Goal: Information Seeking & Learning: Learn about a topic

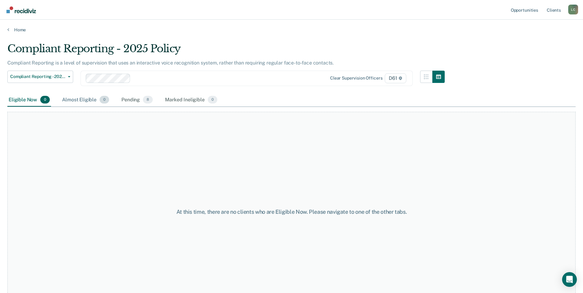
click at [91, 100] on div "Almost Eligible 0" at bounding box center [85, 100] width 49 height 14
click at [129, 102] on div "Pending 8" at bounding box center [137, 100] width 34 height 14
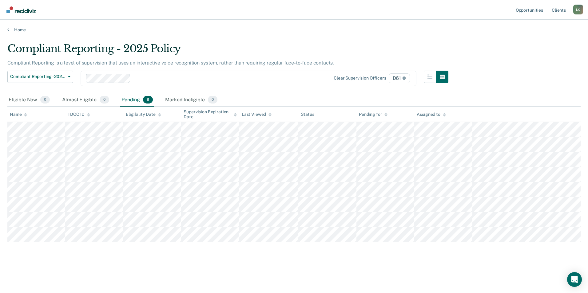
click at [221, 260] on div "Compliant Reporting - 2025 Policy Compliant Reporting is a level of supervision…" at bounding box center [293, 154] width 573 height 224
click at [60, 79] on span "Compliant Reporting - 2025 Policy" at bounding box center [37, 76] width 55 height 5
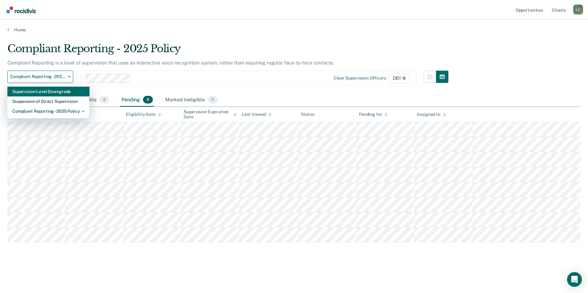
click at [57, 90] on div "Supervision Level Downgrade" at bounding box center [48, 92] width 72 height 10
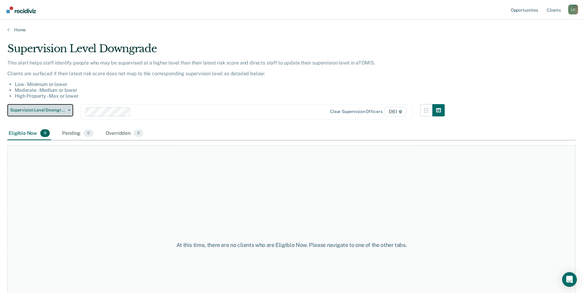
click at [61, 114] on button "Supervision Level Downgrade" at bounding box center [40, 110] width 66 height 12
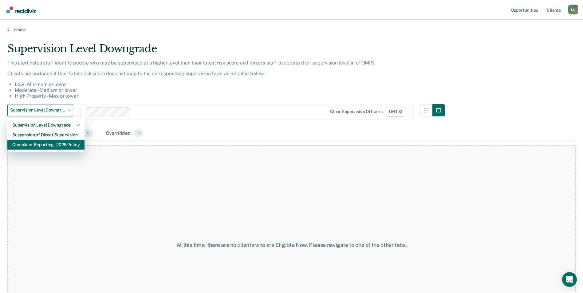
click at [37, 144] on div "Compliant Reporting - 2025 Policy" at bounding box center [45, 145] width 67 height 10
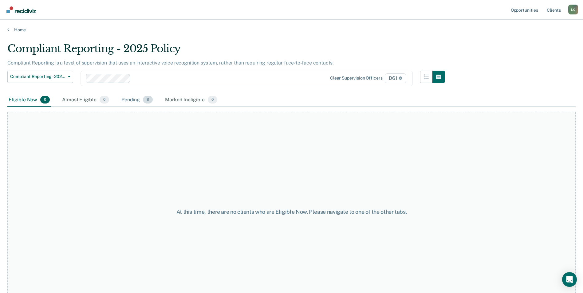
click at [135, 98] on div "Pending 8" at bounding box center [137, 100] width 34 height 14
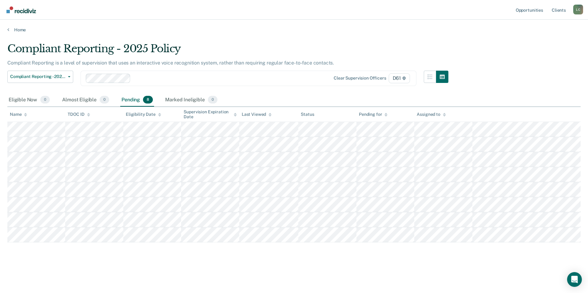
click at [204, 27] on div "Home" at bounding box center [294, 26] width 588 height 13
click at [307, 33] on main "Compliant Reporting - 2025 Policy Compliant Reporting is a level of supervision…" at bounding box center [294, 162] width 588 height 259
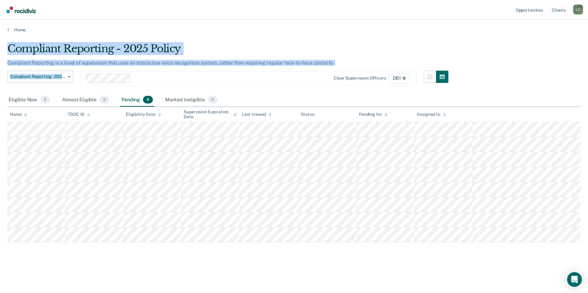
drag, startPoint x: 307, startPoint y: 33, endPoint x: 236, endPoint y: 85, distance: 87.2
click at [236, 85] on main "Compliant Reporting - 2025 Policy Compliant Reporting is a level of supervision…" at bounding box center [294, 162] width 588 height 259
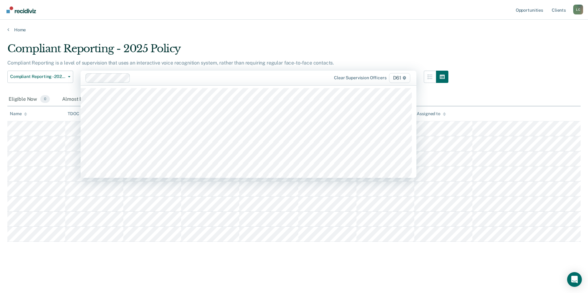
click at [236, 85] on div "Clear supervision officers D61" at bounding box center [249, 78] width 336 height 15
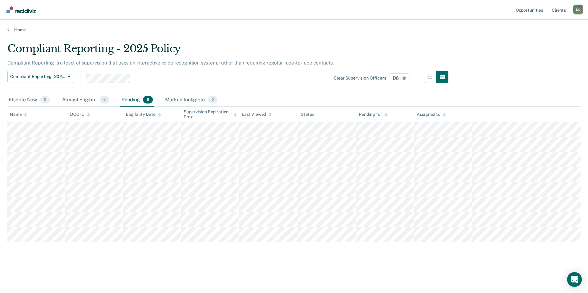
click at [237, 43] on div "Compliant Reporting - 2025 Policy" at bounding box center [227, 51] width 441 height 18
click at [291, 0] on nav "Opportunities Client s Lucas Cagle L C Profile How it works Log Out" at bounding box center [294, 9] width 578 height 19
click at [365, 42] on div "Compliant Reporting - 2025 Policy" at bounding box center [227, 51] width 441 height 18
click at [296, 38] on main "Compliant Reporting - 2025 Policy Compliant Reporting is a level of supervision…" at bounding box center [294, 162] width 588 height 259
click at [146, 78] on div at bounding box center [223, 78] width 180 height 7
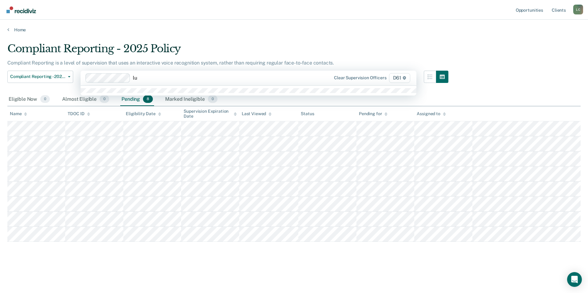
type input "l"
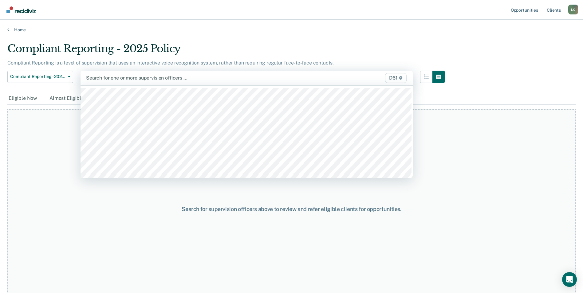
click at [150, 79] on div at bounding box center [198, 77] width 224 height 7
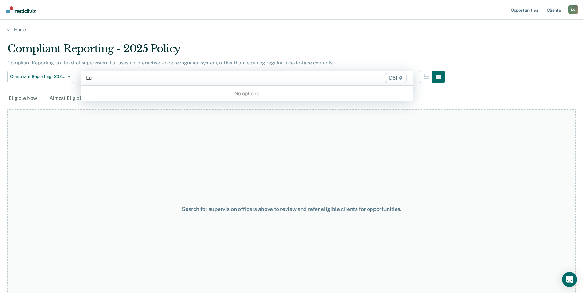
type input "L"
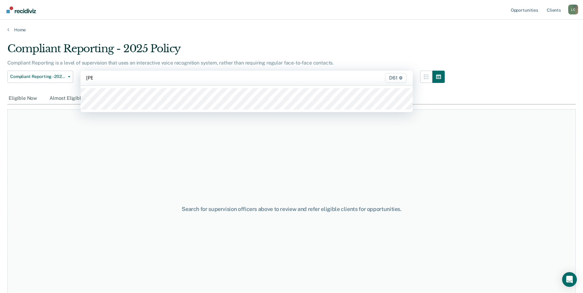
type input "noel"
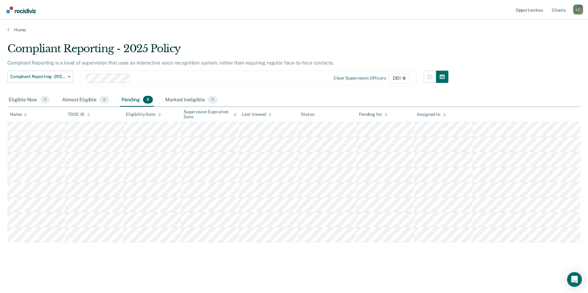
click at [478, 52] on div "Compliant Reporting - 2025 Policy Compliant Reporting is a level of supervision…" at bounding box center [293, 144] width 573 height 205
click at [403, 37] on main "Compliant Reporting - 2025 Policy Compliant Reporting is a level of supervision…" at bounding box center [294, 162] width 588 height 259
click at [239, 88] on div "Compliant Reporting - 2025 Policy Supervision Level Downgrade Suspension of Dir…" at bounding box center [227, 82] width 441 height 23
click at [238, 86] on div "Compliant Reporting - 2025 Policy Supervision Level Downgrade Suspension of Dir…" at bounding box center [227, 82] width 441 height 23
click at [233, 84] on div "Clear supervision officers D61" at bounding box center [249, 78] width 336 height 15
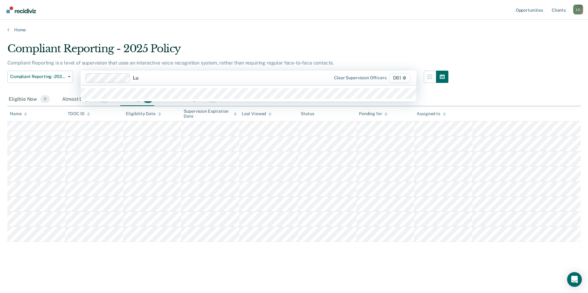
type input "L"
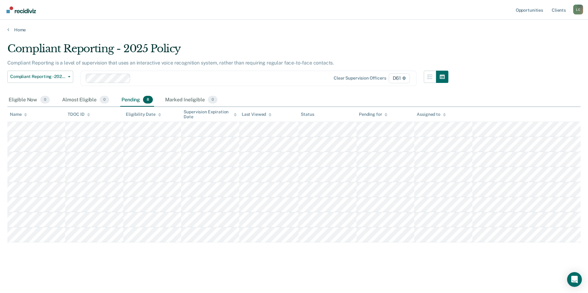
click at [247, 37] on main "Compliant Reporting - 2025 Policy Compliant Reporting is a level of supervision…" at bounding box center [294, 162] width 588 height 259
click at [186, 78] on div at bounding box center [223, 78] width 180 height 7
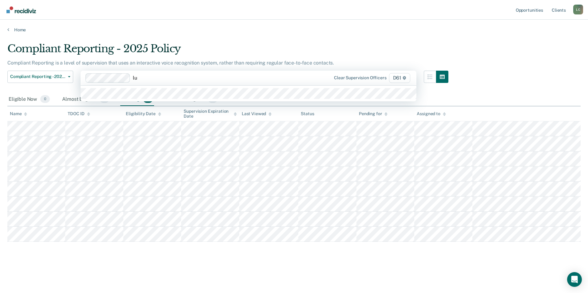
type input "l"
type input "c"
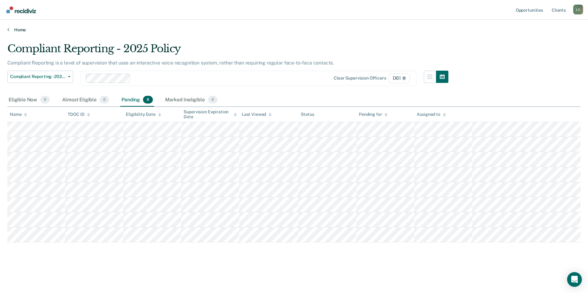
click at [254, 31] on link "Home" at bounding box center [293, 30] width 573 height 6
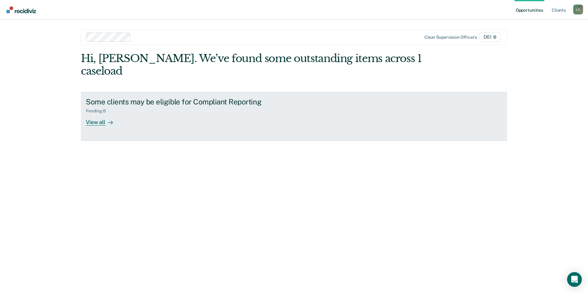
click at [114, 114] on div "View all" at bounding box center [103, 120] width 34 height 12
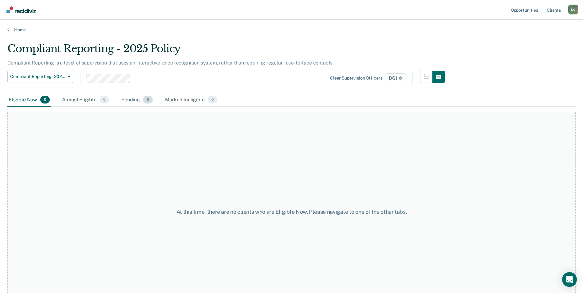
click at [131, 95] on div "Pending 8" at bounding box center [137, 100] width 34 height 14
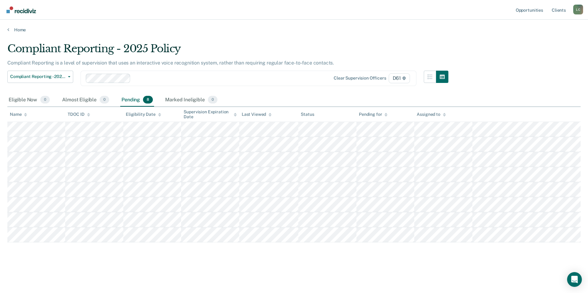
click at [224, 49] on div "Compliant Reporting - 2025 Policy" at bounding box center [227, 51] width 441 height 18
click at [491, 100] on div "Eligible Now 0 Almost Eligible 0 Pending 8 Marked Ineligible 0" at bounding box center [293, 100] width 573 height 14
click at [498, 34] on main "Compliant Reporting - 2025 Policy Compliant Reporting is a level of supervision…" at bounding box center [294, 162] width 588 height 259
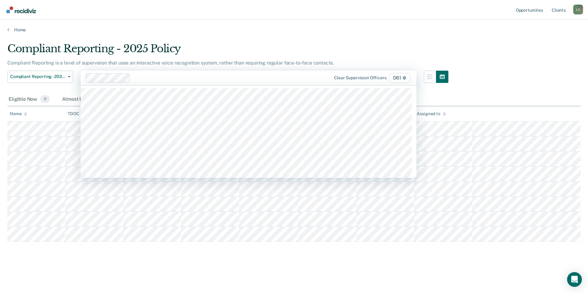
click at [145, 72] on div "Clear supervision officers D61" at bounding box center [249, 78] width 336 height 15
click at [207, 50] on div "Compliant Reporting - 2025 Policy" at bounding box center [227, 51] width 441 height 18
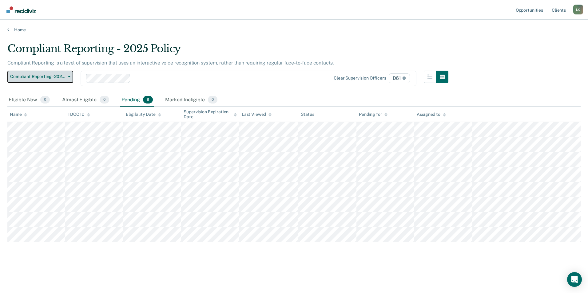
click at [63, 75] on span "Compliant Reporting - 2025 Policy" at bounding box center [37, 76] width 55 height 5
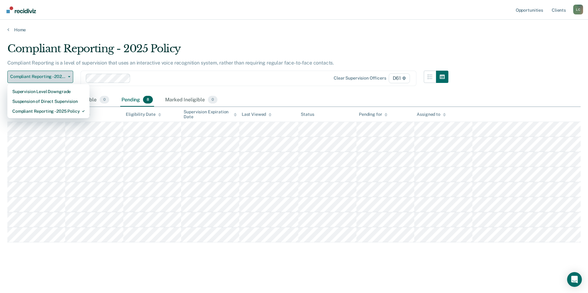
click at [65, 76] on span "button" at bounding box center [67, 76] width 5 height 1
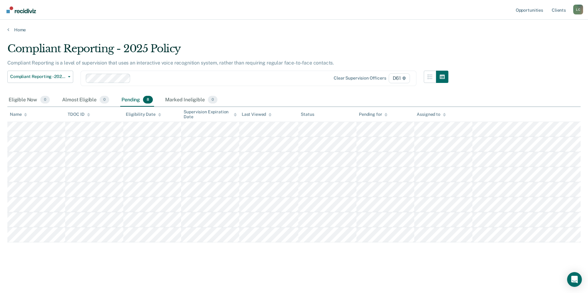
click at [166, 71] on div "Clear supervision officers D61" at bounding box center [249, 78] width 336 height 15
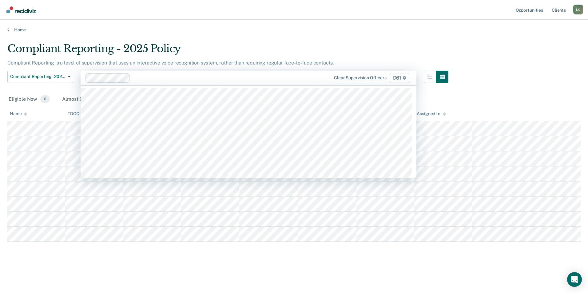
click at [216, 50] on div "Compliant Reporting - 2025 Policy" at bounding box center [227, 51] width 441 height 18
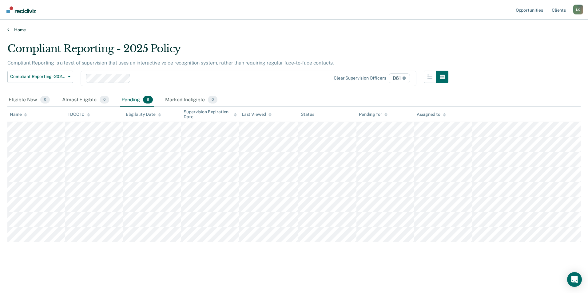
click at [215, 32] on link "Home" at bounding box center [293, 30] width 573 height 6
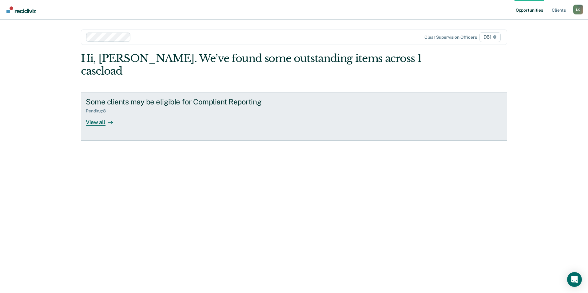
click at [101, 115] on link "Some clients may be eligible for Compliant Reporting Pending : 8 View all" at bounding box center [294, 116] width 426 height 49
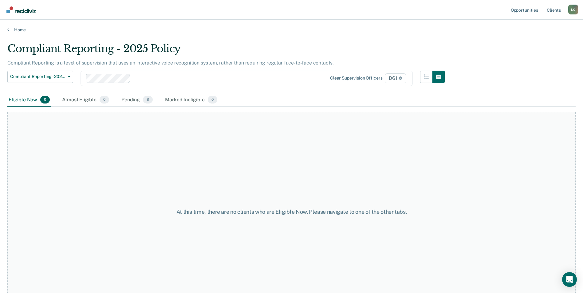
click at [389, 98] on div "Eligible Now 0 Almost Eligible 0 Pending 8 Marked Ineligible 0" at bounding box center [291, 100] width 568 height 14
click at [132, 98] on div "Pending 8" at bounding box center [137, 100] width 34 height 14
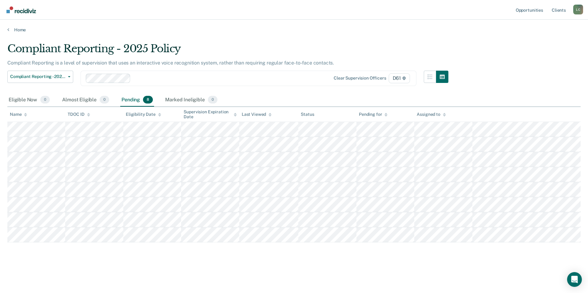
click at [251, 42] on div "Compliant Reporting - 2025 Policy" at bounding box center [227, 51] width 441 height 18
click at [184, 101] on div "Marked Ineligible 0" at bounding box center [191, 100] width 55 height 14
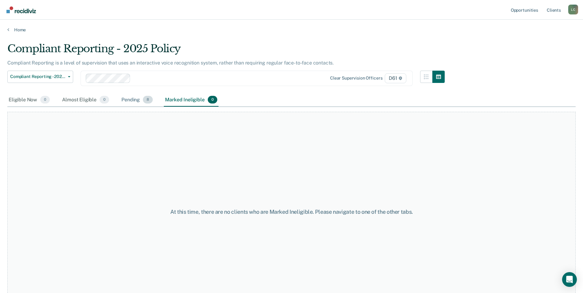
click at [131, 101] on div "Pending 8" at bounding box center [137, 100] width 34 height 14
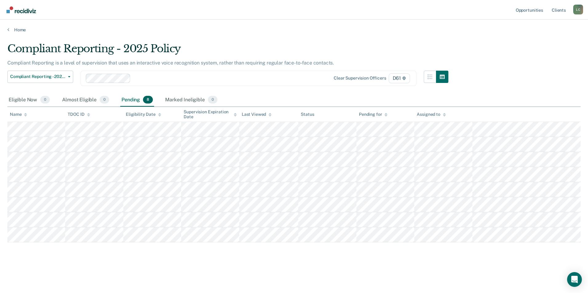
click at [271, 39] on main "Compliant Reporting - 2025 Policy Compliant Reporting is a level of supervision…" at bounding box center [294, 162] width 588 height 259
click at [218, 16] on nav "Opportunities Client s Lucas Cagle L C Profile How it works Log Out" at bounding box center [294, 9] width 578 height 19
click at [324, 22] on div "Home" at bounding box center [294, 26] width 588 height 13
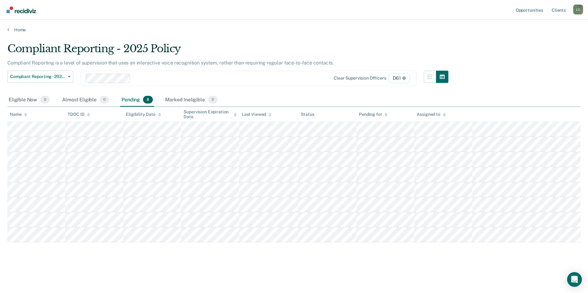
click at [416, 47] on div "Compliant Reporting - 2025 Policy" at bounding box center [227, 51] width 441 height 18
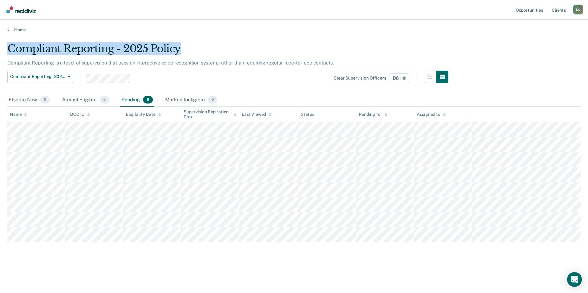
drag, startPoint x: 181, startPoint y: 51, endPoint x: 11, endPoint y: 48, distance: 170.3
click at [11, 48] on div "Compliant Reporting - 2025 Policy" at bounding box center [227, 51] width 441 height 18
click at [187, 53] on div "Compliant Reporting - 2025 Policy" at bounding box center [227, 51] width 441 height 18
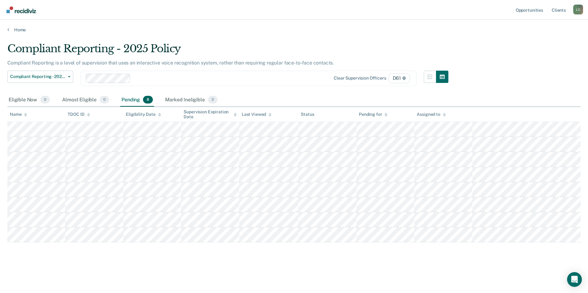
click at [513, 47] on div "Compliant Reporting - 2025 Policy Compliant Reporting is a level of supervision…" at bounding box center [293, 144] width 573 height 205
click at [430, 79] on button "button" at bounding box center [430, 77] width 12 height 12
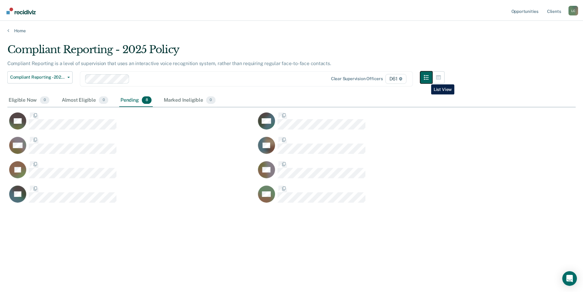
scroll to position [200, 568]
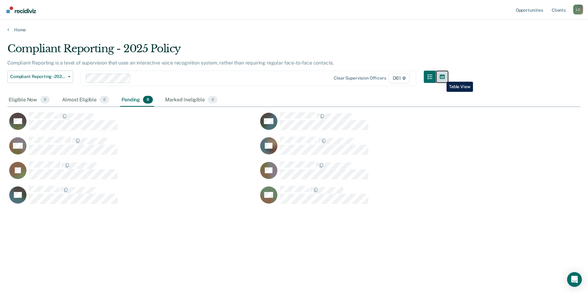
click at [443, 76] on icon "button" at bounding box center [442, 76] width 5 height 5
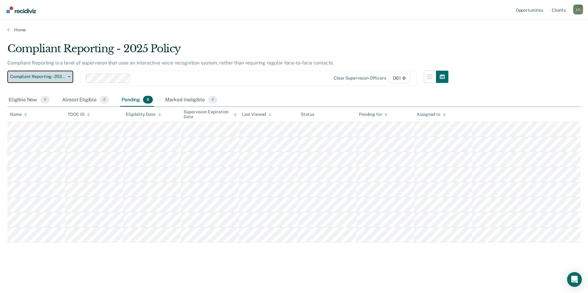
click at [69, 79] on button "Compliant Reporting - 2025 Policy" at bounding box center [40, 77] width 66 height 12
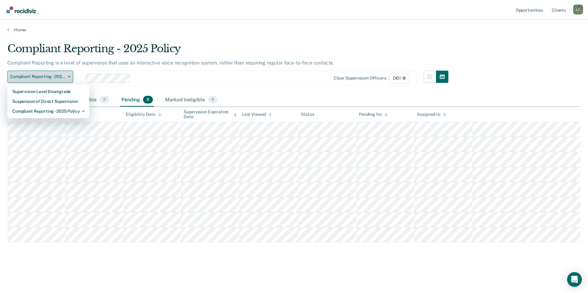
click at [69, 79] on button "Compliant Reporting - 2025 Policy" at bounding box center [40, 77] width 66 height 12
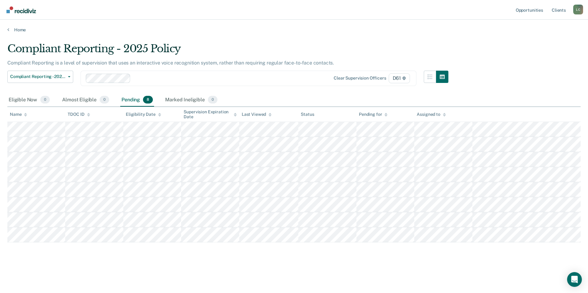
click at [224, 47] on div "Compliant Reporting - 2025 Policy" at bounding box center [227, 51] width 441 height 18
click at [26, 98] on div "Eligible Now 0" at bounding box center [29, 100] width 44 height 14
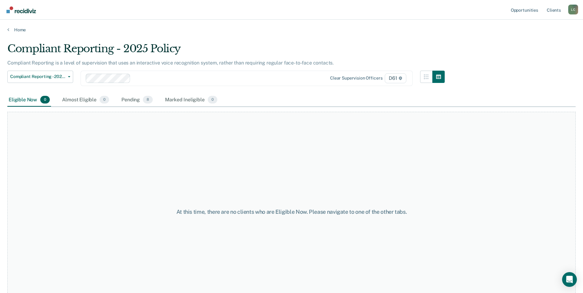
click at [78, 92] on div "Compliant Reporting - 2025 Policy Supervision Level Downgrade Suspension of Dir…" at bounding box center [225, 82] width 437 height 23
click at [75, 100] on div "Almost Eligible 0" at bounding box center [85, 100] width 49 height 14
click at [137, 102] on div "Pending 8" at bounding box center [137, 100] width 34 height 14
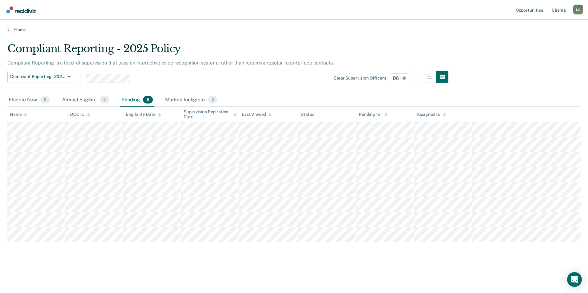
click at [506, 117] on th at bounding box center [526, 114] width 108 height 15
click at [330, 92] on div "Compliant Reporting - 2025 Policy Supervision Level Downgrade Suspension of Dir…" at bounding box center [227, 82] width 441 height 23
click at [397, 42] on div "Compliant Reporting - 2025 Policy" at bounding box center [227, 51] width 441 height 18
click at [21, 30] on link "Home" at bounding box center [293, 30] width 573 height 6
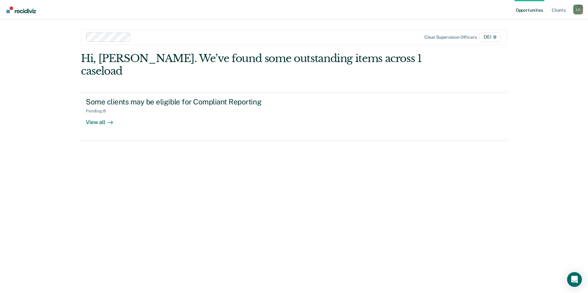
click at [395, 57] on div "Hi, [PERSON_NAME]. We’ve found some outstanding items across 1 caseload" at bounding box center [251, 64] width 341 height 25
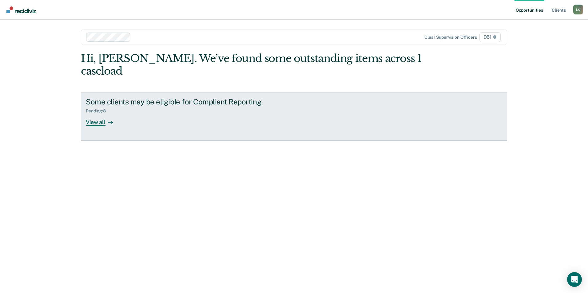
click at [93, 114] on div "View all" at bounding box center [103, 120] width 34 height 12
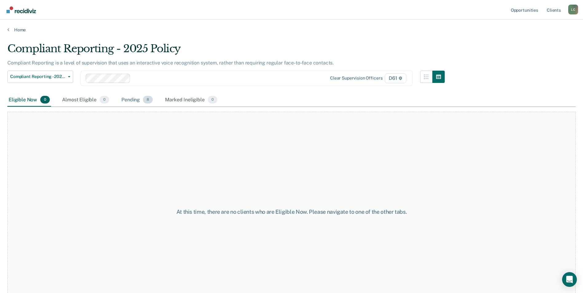
click at [133, 97] on div "Pending 8" at bounding box center [137, 100] width 34 height 14
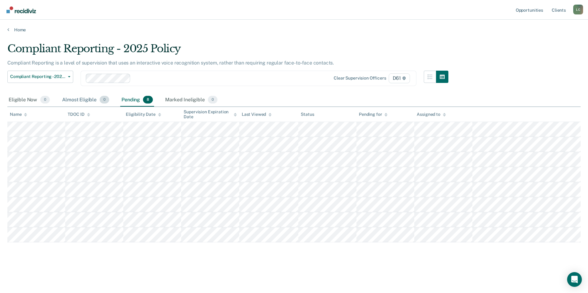
click at [87, 103] on div "Almost Eligible 0" at bounding box center [85, 100] width 49 height 14
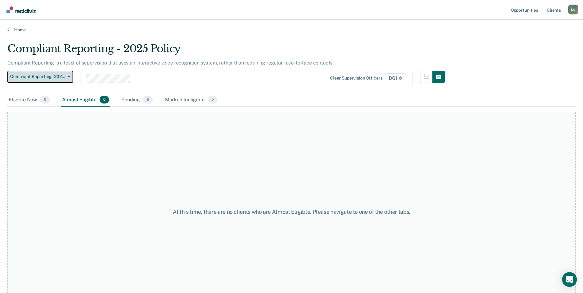
click at [65, 78] on span "Compliant Reporting - 2025 Policy" at bounding box center [37, 76] width 55 height 5
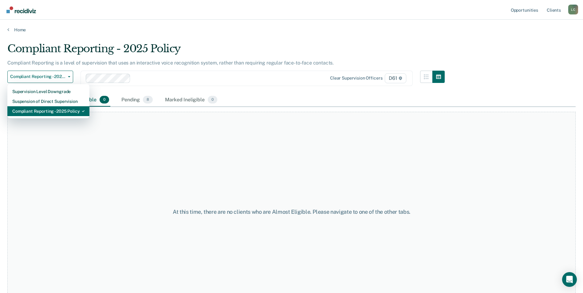
click at [45, 111] on div "Compliant Reporting - 2025 Policy" at bounding box center [48, 111] width 72 height 10
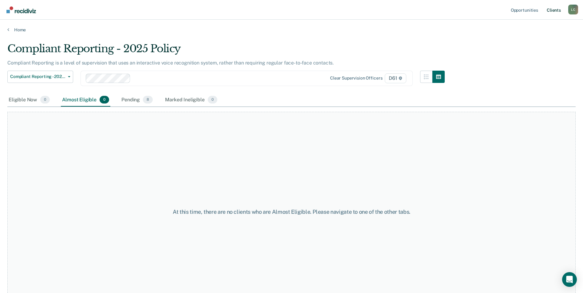
click at [555, 11] on link "Client s" at bounding box center [554, 10] width 17 height 20
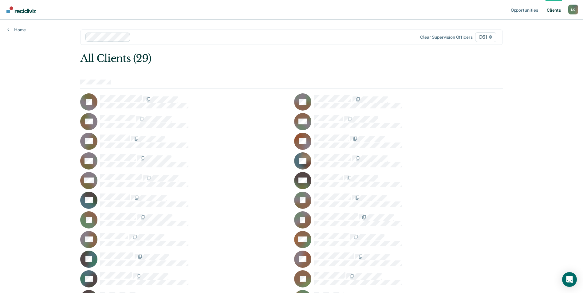
click at [198, 84] on div at bounding box center [291, 84] width 423 height 9
click at [25, 31] on link "Home" at bounding box center [16, 30] width 18 height 6
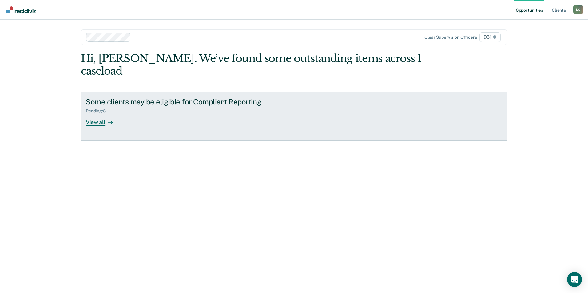
click at [100, 114] on div "View all" at bounding box center [103, 120] width 34 height 12
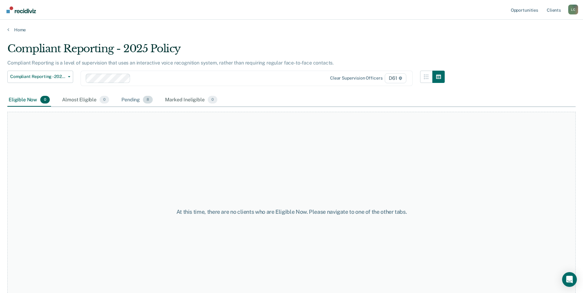
click at [130, 102] on div "Pending 8" at bounding box center [137, 100] width 34 height 14
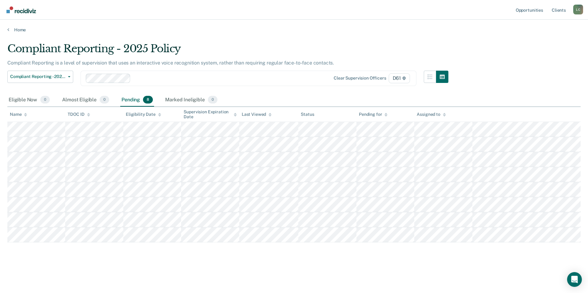
click at [261, 46] on div "Compliant Reporting - 2025 Policy" at bounding box center [227, 51] width 441 height 18
click at [57, 77] on span "Compliant Reporting - 2025 Policy" at bounding box center [37, 76] width 55 height 5
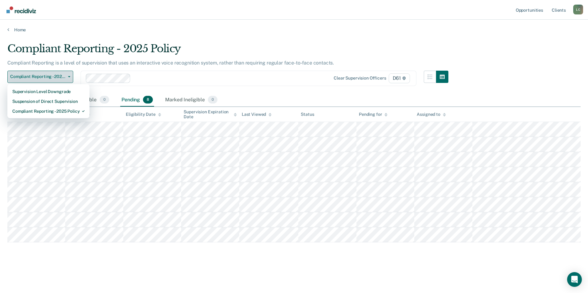
click at [71, 74] on button "Compliant Reporting - 2025 Policy" at bounding box center [40, 77] width 66 height 12
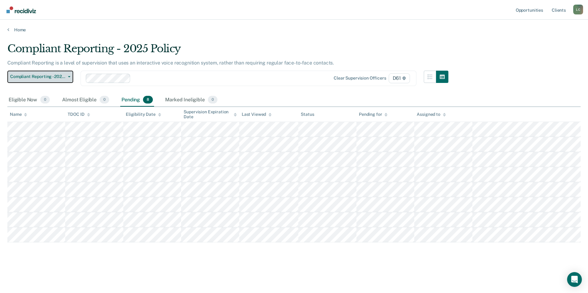
click at [69, 78] on button "Compliant Reporting - 2025 Policy" at bounding box center [40, 77] width 66 height 12
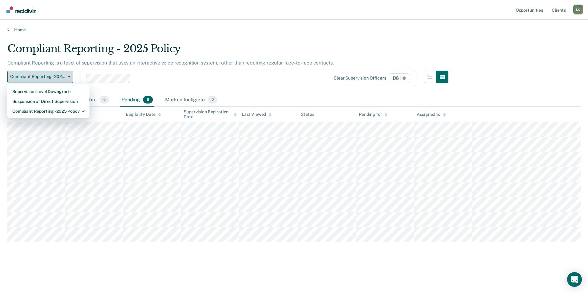
click at [70, 76] on icon "button" at bounding box center [69, 76] width 2 height 1
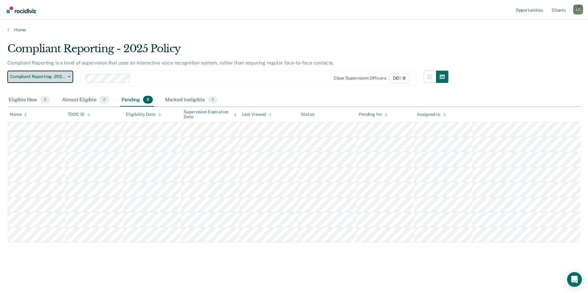
click at [70, 76] on icon "button" at bounding box center [69, 76] width 2 height 1
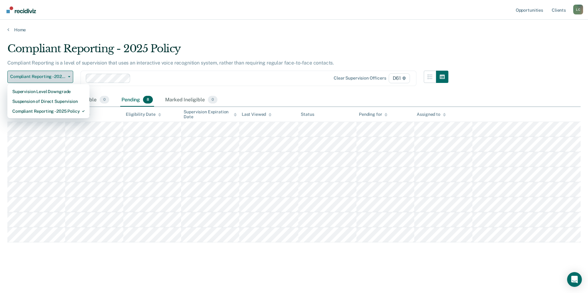
click at [70, 76] on icon "button" at bounding box center [69, 76] width 2 height 1
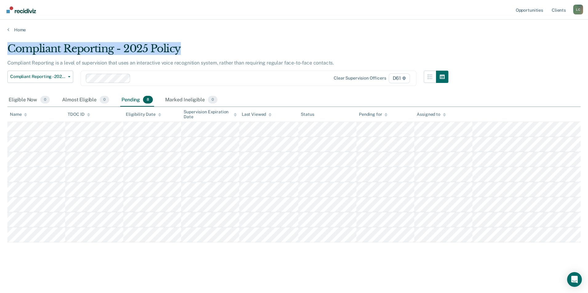
drag, startPoint x: 191, startPoint y: 51, endPoint x: 9, endPoint y: 52, distance: 182.6
click at [9, 52] on div "Compliant Reporting - 2025 Policy" at bounding box center [227, 51] width 441 height 18
click at [182, 45] on div "Compliant Reporting - 2025 Policy" at bounding box center [227, 51] width 441 height 18
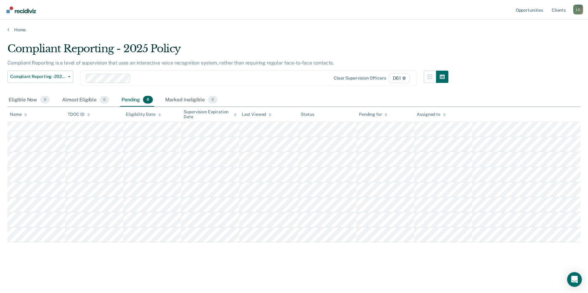
click at [550, 75] on div "Compliant Reporting - 2025 Policy Compliant Reporting is a level of supervision…" at bounding box center [293, 144] width 573 height 205
click at [476, 70] on div "Compliant Reporting - 2025 Policy Compliant Reporting is a level of supervision…" at bounding box center [293, 144] width 573 height 205
click at [577, 7] on div "L C" at bounding box center [578, 10] width 10 height 10
click at [488, 39] on main "Compliant Reporting - 2025 Policy Compliant Reporting is a level of supervision…" at bounding box center [294, 162] width 588 height 259
click at [176, 77] on div at bounding box center [223, 78] width 180 height 7
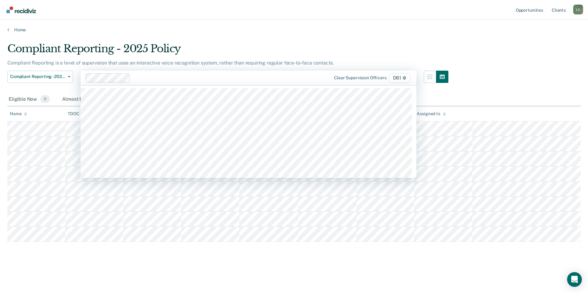
click at [238, 11] on nav "Opportunities Client s Lucas Cagle L C Profile How it works Log Out" at bounding box center [294, 9] width 578 height 19
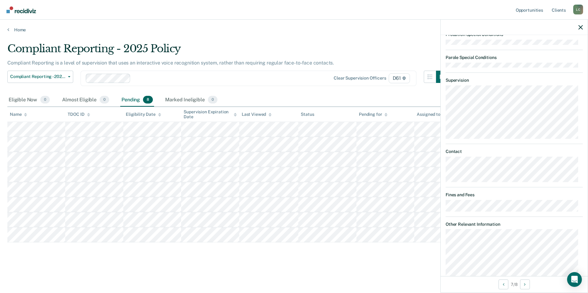
scroll to position [300, 0]
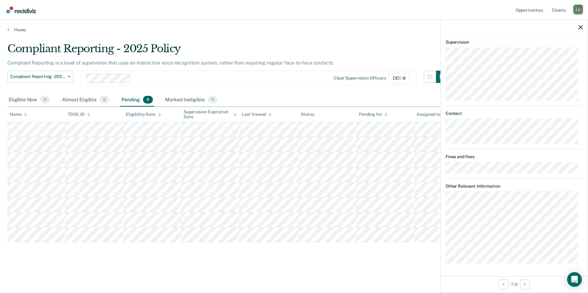
click at [370, 97] on div "Eligible Now 0 Almost Eligible 0 Pending 8 Marked Ineligible 0" at bounding box center [293, 100] width 573 height 14
click at [578, 27] on icon "button" at bounding box center [580, 27] width 4 height 4
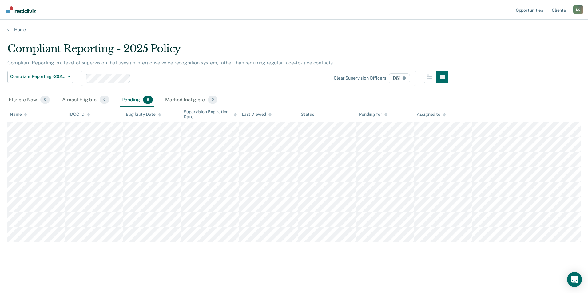
click at [442, 49] on div "Compliant Reporting - 2025 Policy" at bounding box center [227, 51] width 441 height 18
click at [366, 48] on div "Compliant Reporting - 2025 Policy" at bounding box center [227, 51] width 441 height 18
click at [64, 15] on nav "Opportunities Client s Lucas Cagle L C Profile How it works Log Out" at bounding box center [294, 9] width 578 height 19
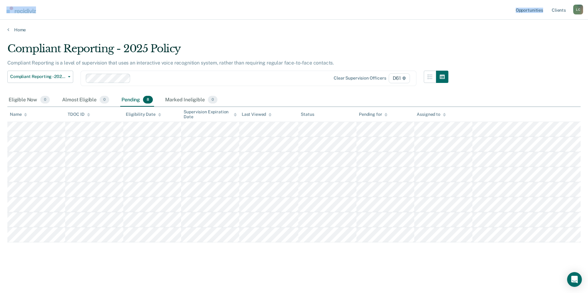
click at [64, 15] on nav "Opportunities Client s Lucas Cagle L C Profile How it works Log Out" at bounding box center [294, 9] width 578 height 19
drag, startPoint x: 64, startPoint y: 15, endPoint x: 96, endPoint y: 31, distance: 36.2
click at [96, 31] on link "Home" at bounding box center [293, 30] width 573 height 6
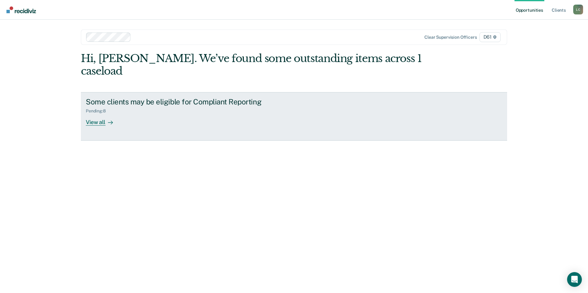
click at [105, 113] on link "Some clients may be eligible for Compliant Reporting Pending : 8 View all" at bounding box center [294, 116] width 426 height 49
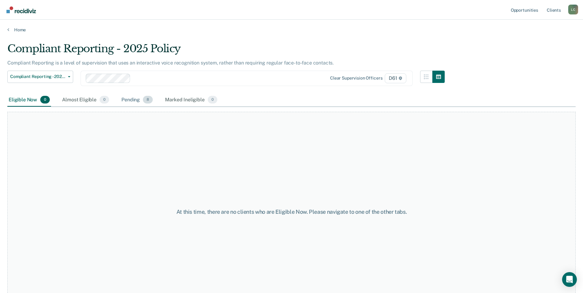
click at [132, 98] on div "Pending 8" at bounding box center [137, 100] width 34 height 14
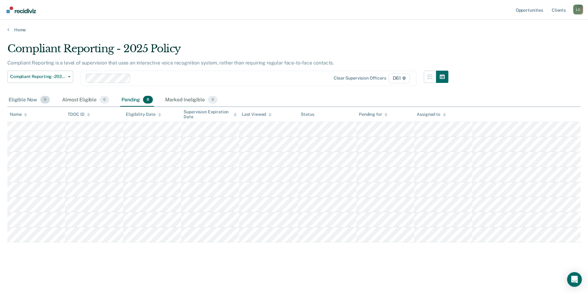
click at [30, 104] on div "Eligible Now 0" at bounding box center [29, 100] width 44 height 14
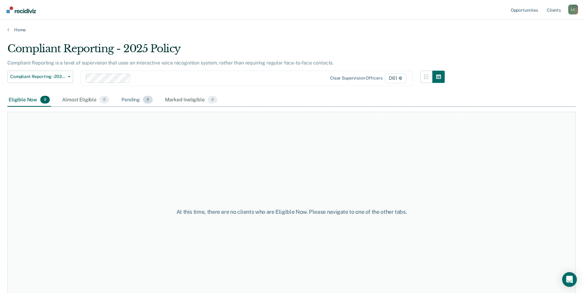
click at [136, 96] on div "Pending 8" at bounding box center [137, 100] width 34 height 14
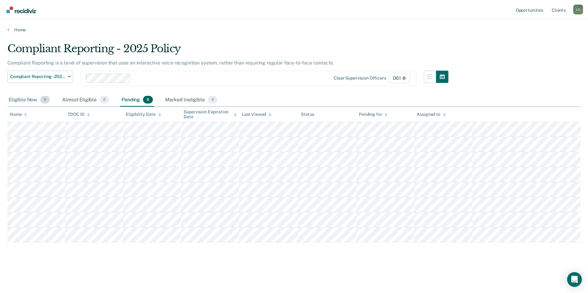
click at [24, 104] on div "Eligible Now 0" at bounding box center [29, 100] width 44 height 14
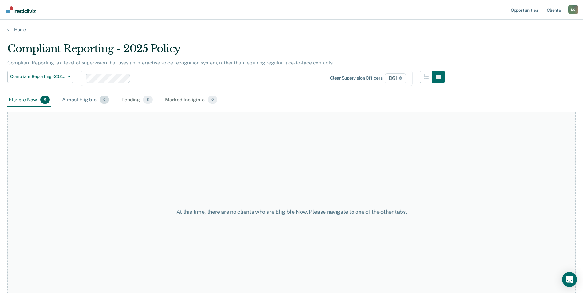
click at [85, 98] on div "Almost Eligible 0" at bounding box center [85, 100] width 49 height 14
click at [134, 96] on div "Pending 8" at bounding box center [137, 100] width 34 height 14
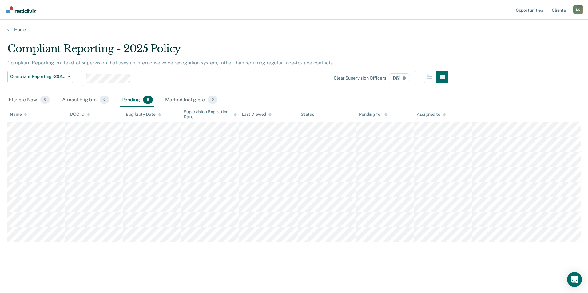
click at [50, 117] on table "Name TDOC ID Eligibility Date Supervision Expiration Date Last Viewed Status Pe…" at bounding box center [293, 175] width 573 height 136
click at [50, 117] on th "Name" at bounding box center [36, 114] width 58 height 15
click at [45, 113] on th "Name" at bounding box center [36, 114] width 58 height 15
click at [27, 270] on main "Compliant Reporting - 2025 Policy Compliant Reporting is a level of supervision…" at bounding box center [294, 162] width 588 height 259
click at [239, 16] on nav "Opportunities Client s Lucas Cagle L C Profile How it works Log Out" at bounding box center [294, 9] width 578 height 19
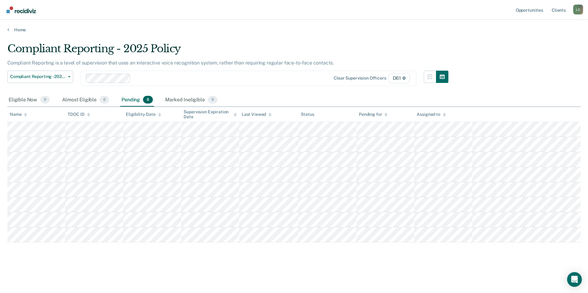
click at [243, 24] on div "Home" at bounding box center [294, 26] width 588 height 13
click at [488, 102] on div "Eligible Now 0 Almost Eligible 0 Pending 8 Marked Ineligible 0" at bounding box center [293, 100] width 573 height 14
drag, startPoint x: 89, startPoint y: 265, endPoint x: 275, endPoint y: 77, distance: 264.1
click at [275, 77] on div at bounding box center [223, 78] width 180 height 7
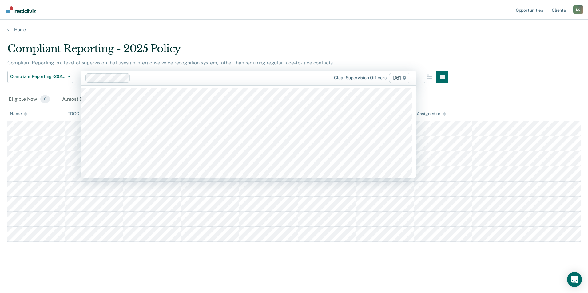
click at [322, 43] on div "Compliant Reporting - 2025 Policy" at bounding box center [227, 51] width 441 height 18
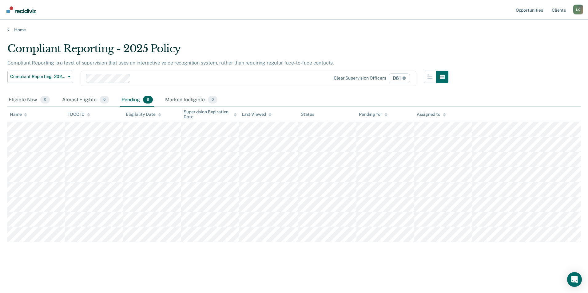
click at [435, 115] on div "Assigned to" at bounding box center [431, 114] width 29 height 5
click at [349, 272] on main "Compliant Reporting - 2025 Policy Compliant Reporting is a level of supervision…" at bounding box center [294, 162] width 588 height 259
click at [536, 81] on div "Compliant Reporting - 2025 Policy Compliant Reporting is a level of supervision…" at bounding box center [293, 144] width 573 height 205
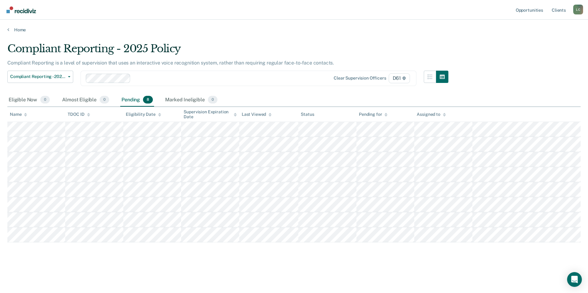
click at [276, 91] on div "Compliant Reporting - 2025 Policy Supervision Level Downgrade Suspension of Dir…" at bounding box center [227, 82] width 441 height 23
click at [63, 73] on button "Compliant Reporting - 2025 Policy" at bounding box center [40, 77] width 66 height 12
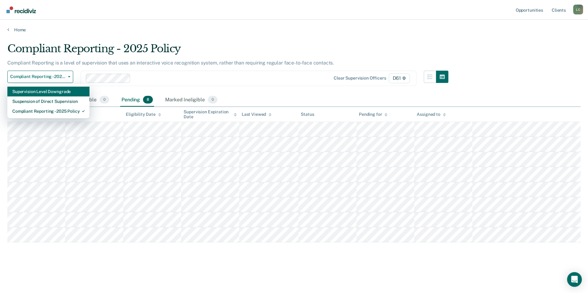
click at [55, 90] on div "Supervision Level Downgrade" at bounding box center [48, 92] width 72 height 10
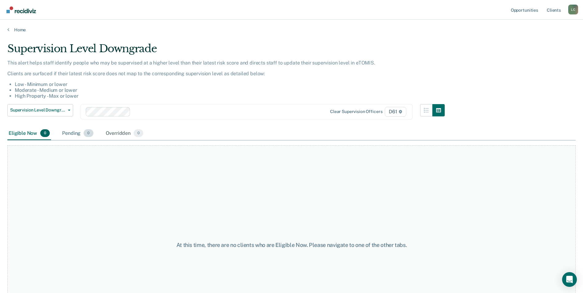
click at [76, 133] on div "Pending 0" at bounding box center [78, 134] width 34 height 14
click at [122, 133] on div "Overridden 0" at bounding box center [125, 134] width 40 height 14
click at [38, 132] on div "Eligible Now 0" at bounding box center [29, 134] width 44 height 14
click at [57, 109] on span "Supervision Level Downgrade" at bounding box center [37, 110] width 55 height 5
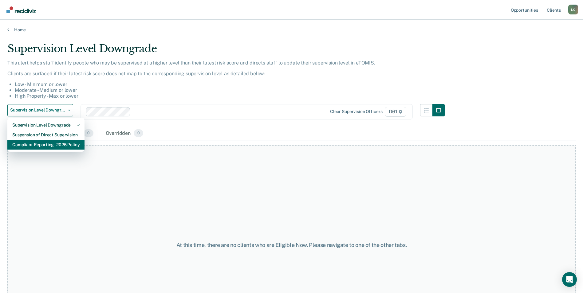
click at [41, 143] on div "Compliant Reporting - 2025 Policy" at bounding box center [45, 145] width 67 height 10
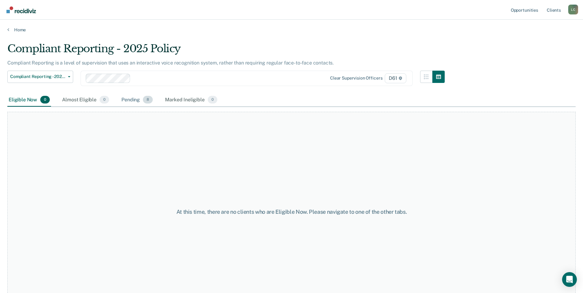
click at [138, 96] on div "Pending 8" at bounding box center [137, 100] width 34 height 14
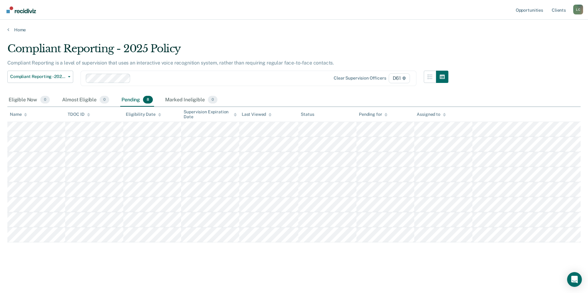
click at [254, 20] on div "Home" at bounding box center [294, 26] width 588 height 13
click at [238, 36] on main "Compliant Reporting - 2025 Policy Compliant Reporting is a level of supervision…" at bounding box center [294, 162] width 588 height 259
click at [236, 40] on main "Compliant Reporting - 2025 Policy Compliant Reporting is a level of supervision…" at bounding box center [294, 162] width 588 height 259
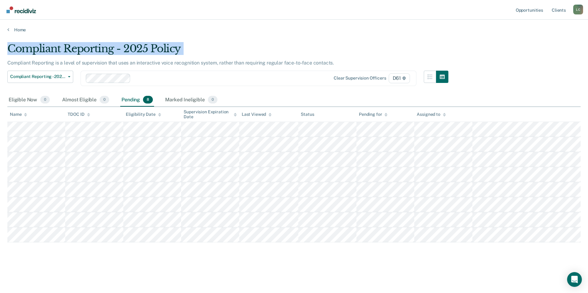
click at [236, 40] on main "Compliant Reporting - 2025 Policy Compliant Reporting is a level of supervision…" at bounding box center [294, 162] width 588 height 259
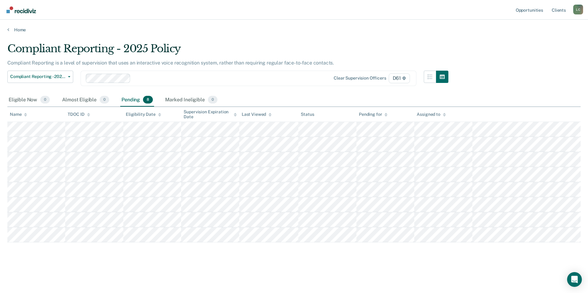
drag, startPoint x: 236, startPoint y: 40, endPoint x: 313, endPoint y: 23, distance: 78.7
click at [313, 23] on div "Home" at bounding box center [294, 26] width 588 height 13
click at [516, 84] on div "Compliant Reporting - 2025 Policy Compliant Reporting is a level of supervision…" at bounding box center [293, 144] width 573 height 205
click at [437, 34] on main "Compliant Reporting - 2025 Policy Compliant Reporting is a level of supervision…" at bounding box center [294, 162] width 588 height 259
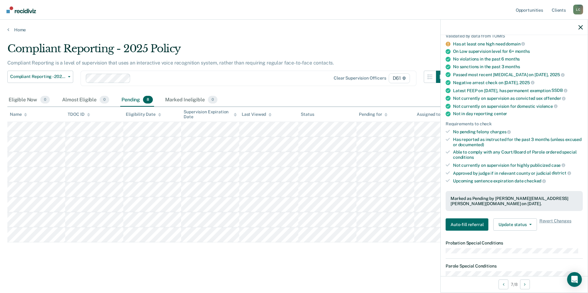
scroll to position [49, 0]
click at [518, 142] on div "Has reported as instructed for the past 3 months (unless excused or documented)" at bounding box center [518, 142] width 130 height 10
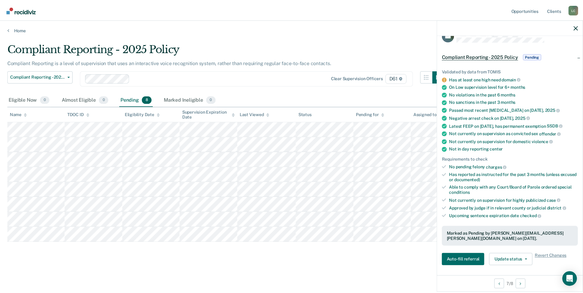
scroll to position [0, 0]
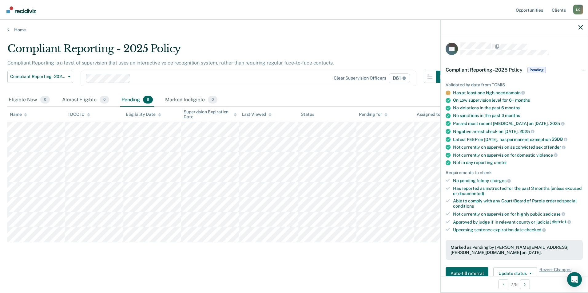
click at [399, 53] on div "Compliant Reporting - 2025 Policy" at bounding box center [227, 51] width 441 height 18
click at [579, 26] on icon "button" at bounding box center [580, 27] width 4 height 4
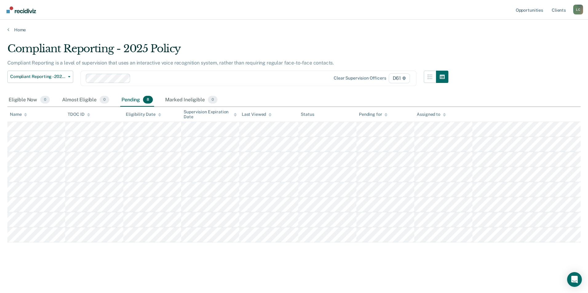
click at [330, 38] on main "Compliant Reporting - 2025 Policy Compliant Reporting is a level of supervision…" at bounding box center [294, 162] width 588 height 259
drag, startPoint x: 554, startPoint y: 9, endPoint x: 555, endPoint y: 12, distance: 3.3
click at [555, 12] on link "Client s" at bounding box center [558, 10] width 17 height 20
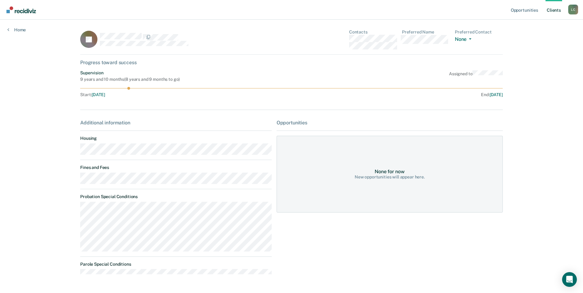
click at [32, 128] on div "Opportunities Client s Lucas Cagle L C Profile How it works Log Out Home JB Con…" at bounding box center [291, 155] width 583 height 311
click at [16, 31] on link "Home" at bounding box center [16, 30] width 18 height 6
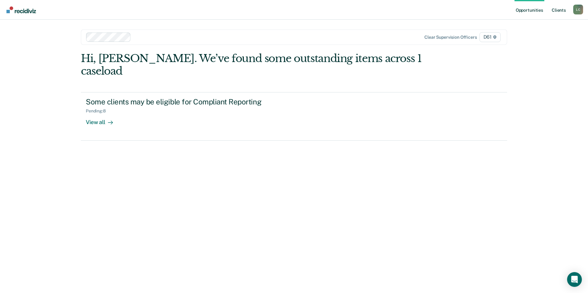
click at [562, 11] on link "Client s" at bounding box center [558, 10] width 17 height 20
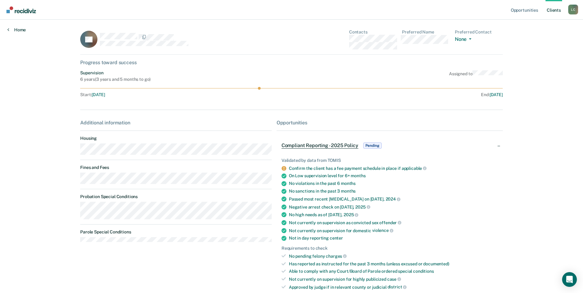
click at [19, 29] on link "Home" at bounding box center [16, 30] width 18 height 6
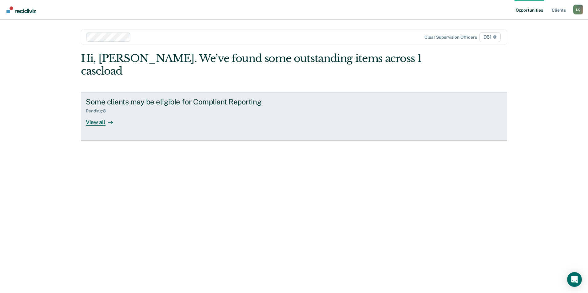
click at [113, 97] on div "Some clients may be eligible for Compliant Reporting" at bounding box center [194, 101] width 216 height 9
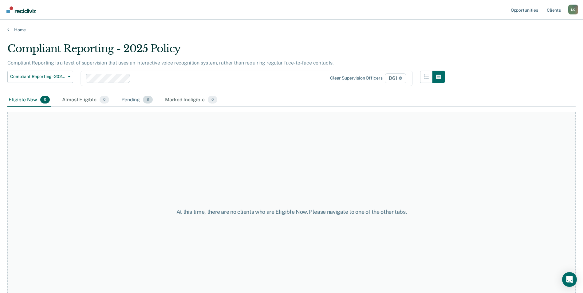
click at [129, 99] on div "Pending 8" at bounding box center [137, 100] width 34 height 14
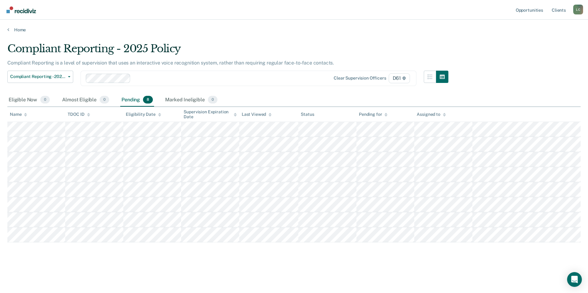
click at [575, 13] on div "L C" at bounding box center [578, 10] width 10 height 10
click at [512, 78] on div "Compliant Reporting - 2025 Policy Compliant Reporting is a level of supervision…" at bounding box center [293, 144] width 573 height 205
click at [539, 11] on link "Opportunities" at bounding box center [529, 10] width 30 height 20
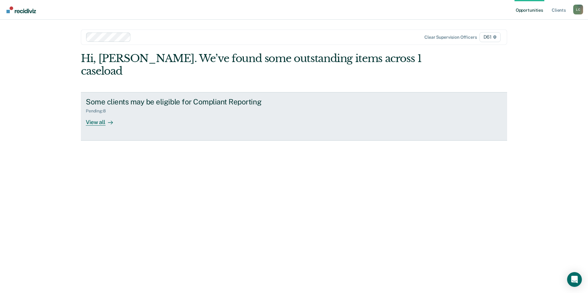
click at [181, 92] on link "Some clients may be eligible for Compliant Reporting Pending : 8 View all" at bounding box center [294, 116] width 426 height 49
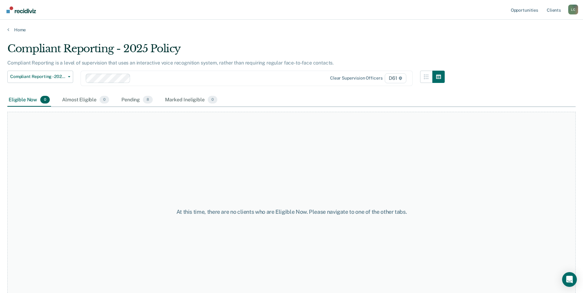
click at [130, 92] on div "Compliant Reporting - 2025 Policy Supervision Level Downgrade Suspension of Dir…" at bounding box center [225, 82] width 437 height 23
click at [131, 94] on div "Pending 8" at bounding box center [137, 100] width 34 height 14
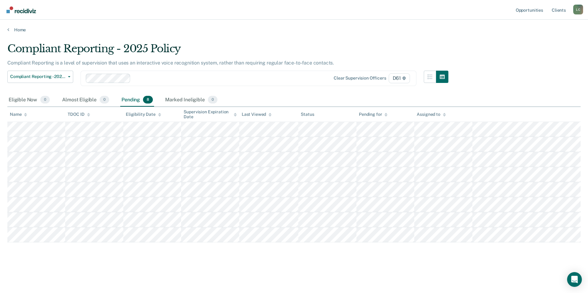
click at [147, 87] on div "Compliant Reporting - 2025 Policy Supervision Level Downgrade Suspension of Dir…" at bounding box center [227, 82] width 441 height 23
click at [134, 96] on div "Pending 8" at bounding box center [137, 100] width 34 height 14
click at [184, 97] on div "Marked Ineligible 0" at bounding box center [191, 100] width 55 height 14
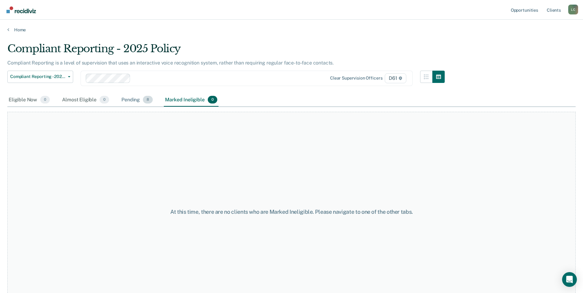
click at [136, 102] on div "Pending 8" at bounding box center [137, 100] width 34 height 14
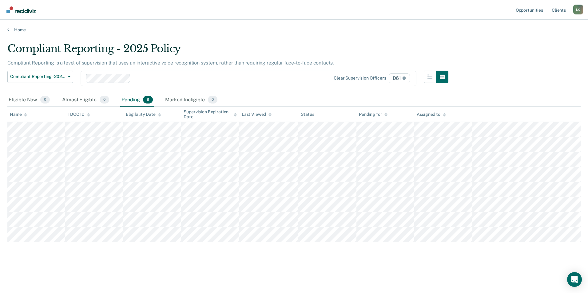
click at [151, 272] on main "Compliant Reporting - 2025 Policy Compliant Reporting is a level of supervision…" at bounding box center [294, 162] width 588 height 259
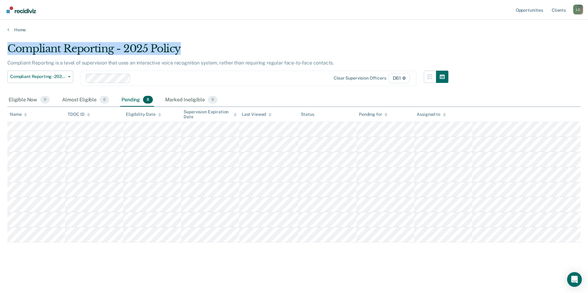
drag, startPoint x: 187, startPoint y: 51, endPoint x: 5, endPoint y: 44, distance: 181.5
click at [5, 44] on main "Compliant Reporting - 2025 Policy Compliant Reporting is a level of supervision…" at bounding box center [294, 162] width 588 height 259
click at [192, 47] on div "Compliant Reporting - 2025 Policy" at bounding box center [227, 51] width 441 height 18
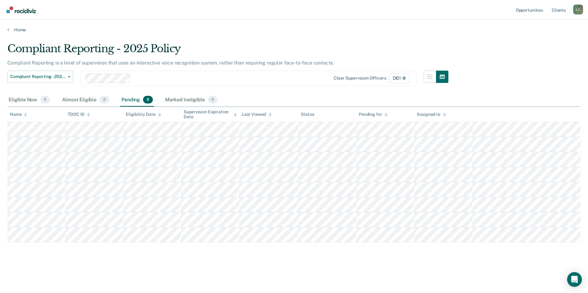
click at [132, 103] on div "Pending 8" at bounding box center [137, 100] width 34 height 14
click at [469, 64] on div "Compliant Reporting - 2025 Policy Compliant Reporting is a level of supervision…" at bounding box center [293, 144] width 573 height 205
drag, startPoint x: 469, startPoint y: 64, endPoint x: 458, endPoint y: 62, distance: 11.3
click at [458, 62] on div "Compliant Reporting - 2025 Policy Compliant Reporting is a level of supervision…" at bounding box center [293, 144] width 573 height 205
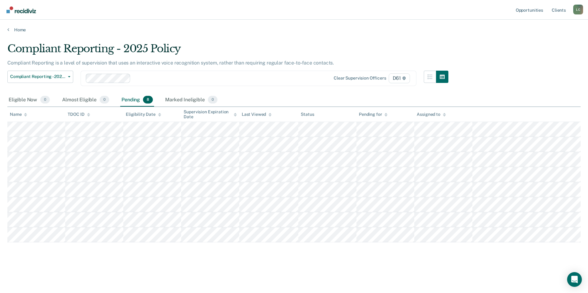
click at [507, 44] on div "Compliant Reporting - 2025 Policy Compliant Reporting is a level of supervision…" at bounding box center [293, 144] width 573 height 205
click at [503, 47] on div "Compliant Reporting - 2025 Policy Compliant Reporting is a level of supervision…" at bounding box center [293, 144] width 573 height 205
click at [189, 98] on div "Marked Ineligible 0" at bounding box center [191, 100] width 55 height 14
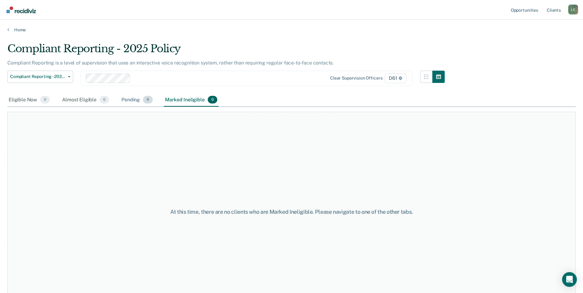
click at [130, 95] on div "Pending 8" at bounding box center [137, 100] width 34 height 14
click at [114, 101] on div "Eligible Now 0 Almost Eligible 0 Pending 8 Marked Ineligible 0" at bounding box center [112, 100] width 211 height 14
click at [129, 101] on div "Pending 8" at bounding box center [137, 100] width 34 height 14
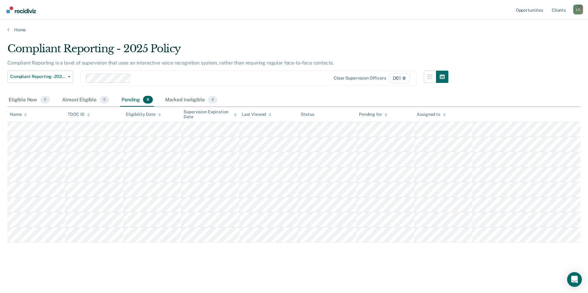
click at [221, 46] on div "Compliant Reporting - 2025 Policy" at bounding box center [227, 51] width 441 height 18
click at [167, 100] on div "Marked Ineligible 0" at bounding box center [191, 100] width 55 height 14
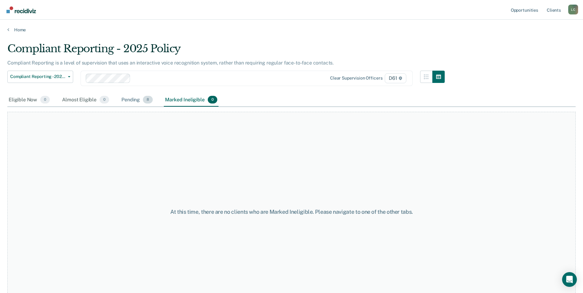
click at [135, 105] on div "Pending 8" at bounding box center [137, 100] width 34 height 14
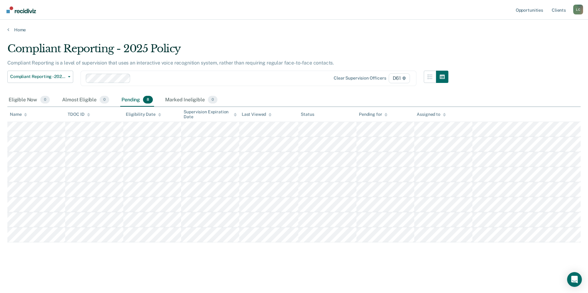
click at [319, 267] on div "Compliant Reporting - 2025 Policy Compliant Reporting is a level of supervision…" at bounding box center [293, 154] width 573 height 224
click at [527, 43] on div "Compliant Reporting - 2025 Policy Compliant Reporting is a level of supervision…" at bounding box center [293, 144] width 573 height 205
click at [547, 59] on div "Compliant Reporting - 2025 Policy Compliant Reporting is a level of supervision…" at bounding box center [293, 144] width 573 height 205
click at [496, 60] on div "Compliant Reporting - 2025 Policy Compliant Reporting is a level of supervision…" at bounding box center [293, 144] width 573 height 205
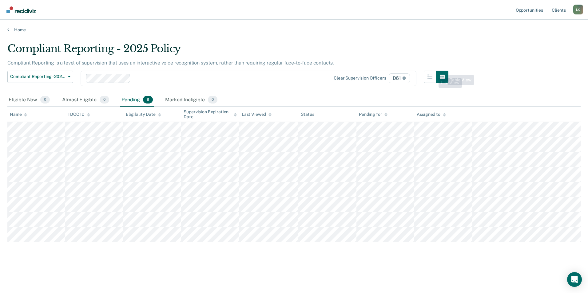
click at [493, 68] on div "Compliant Reporting - 2025 Policy Compliant Reporting is a level of supervision…" at bounding box center [293, 144] width 573 height 205
click at [532, 54] on div "Compliant Reporting - 2025 Policy Compliant Reporting is a level of supervision…" at bounding box center [293, 144] width 573 height 205
click at [250, 72] on div "Clear supervision officers D61" at bounding box center [249, 78] width 336 height 15
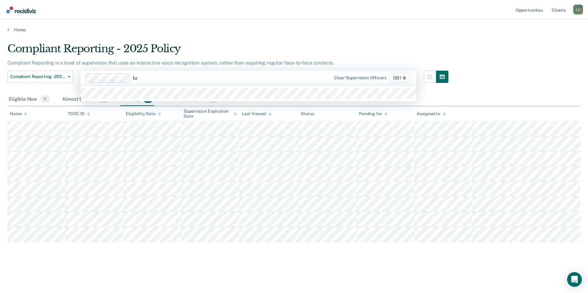
type input "l"
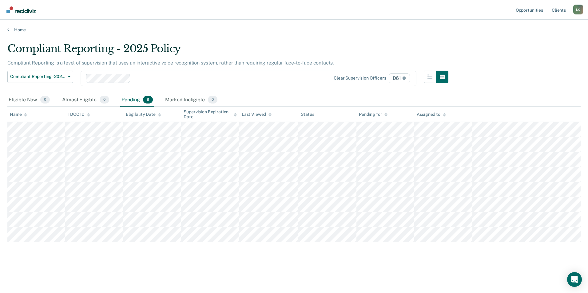
click at [247, 46] on div "Compliant Reporting - 2025 Policy" at bounding box center [227, 51] width 441 height 18
click at [247, 48] on div "Compliant Reporting - 2025 Policy" at bounding box center [227, 51] width 441 height 18
click at [315, 36] on main "Compliant Reporting - 2025 Policy Compliant Reporting is a level of supervision…" at bounding box center [294, 162] width 588 height 259
click at [184, 34] on main "Compliant Reporting - 2025 Policy Compliant Reporting is a level of supervision…" at bounding box center [294, 162] width 588 height 259
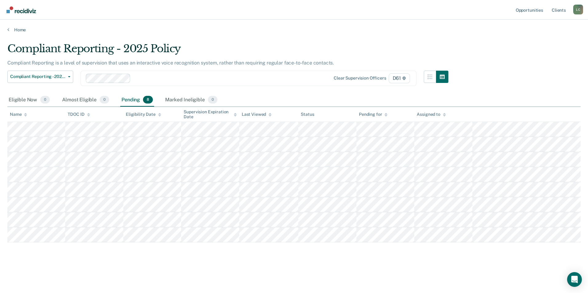
click at [442, 50] on div "Compliant Reporting - 2025 Policy" at bounding box center [227, 51] width 441 height 18
click at [494, 273] on main "Compliant Reporting - 2025 Policy Compliant Reporting is a level of supervision…" at bounding box center [294, 162] width 588 height 259
click at [388, 52] on div "Compliant Reporting - 2025 Policy" at bounding box center [227, 51] width 441 height 18
click at [82, 100] on div "Almost Eligible 0" at bounding box center [85, 100] width 49 height 14
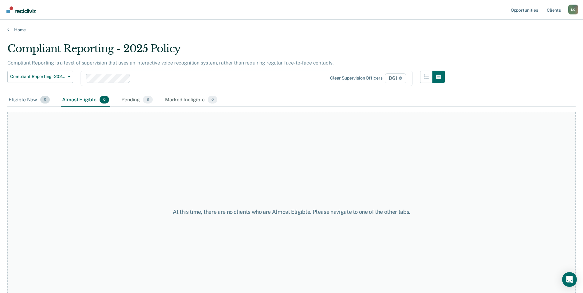
click at [36, 98] on div "Eligible Now 0" at bounding box center [29, 100] width 44 height 14
click at [127, 95] on div "Pending 8" at bounding box center [137, 100] width 34 height 14
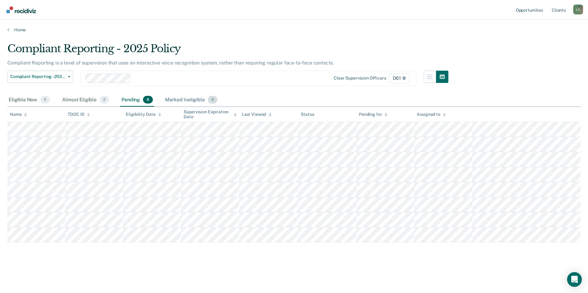
click at [178, 97] on div "Marked Ineligible 0" at bounding box center [191, 100] width 55 height 14
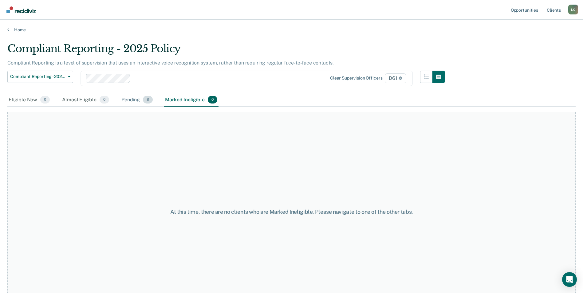
click at [136, 98] on div "Pending 8" at bounding box center [137, 100] width 34 height 14
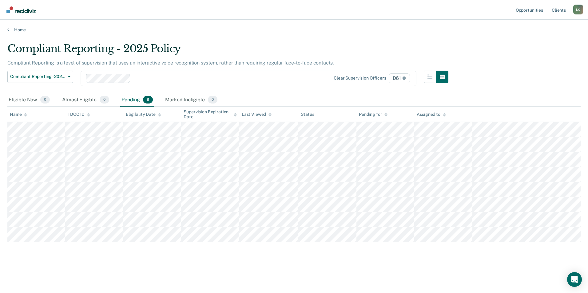
click at [148, 99] on span "8" at bounding box center [148, 100] width 10 height 8
click at [132, 101] on div "Pending 8" at bounding box center [137, 100] width 34 height 14
click at [273, 32] on link "Home" at bounding box center [293, 30] width 573 height 6
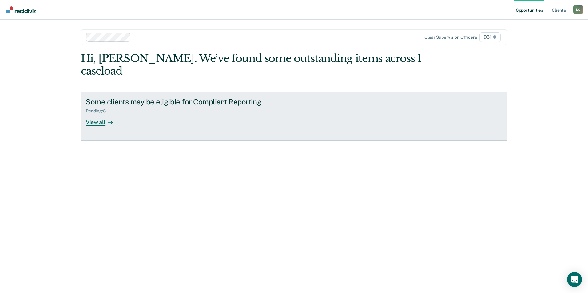
click at [140, 97] on div "Some clients may be eligible for Compliant Reporting" at bounding box center [194, 101] width 216 height 9
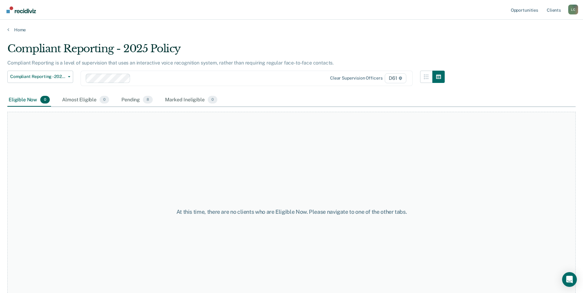
click at [137, 91] on div "Compliant Reporting - 2025 Policy Supervision Level Downgrade Suspension of Dir…" at bounding box center [225, 82] width 437 height 23
click at [134, 102] on div "Pending 8" at bounding box center [137, 100] width 34 height 14
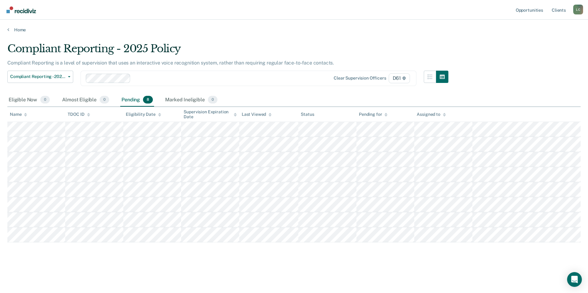
click at [251, 39] on main "Compliant Reporting - 2025 Policy Compliant Reporting is a level of supervision…" at bounding box center [294, 162] width 588 height 259
click at [210, 109] on th "Supervision Expiration Date" at bounding box center [210, 114] width 58 height 15
click at [235, 113] on icon at bounding box center [235, 115] width 3 height 4
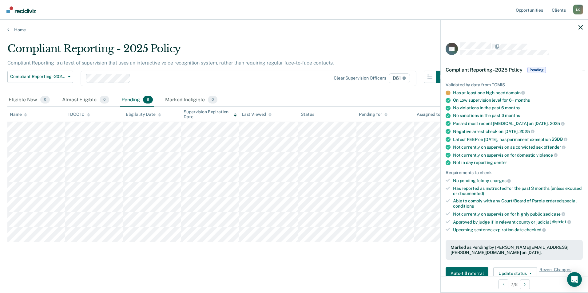
click at [378, 41] on main "Compliant Reporting - 2025 Policy Compliant Reporting is a level of supervision…" at bounding box center [294, 162] width 588 height 259
click at [576, 27] on div at bounding box center [514, 27] width 147 height 15
click at [580, 27] on icon "button" at bounding box center [580, 27] width 4 height 4
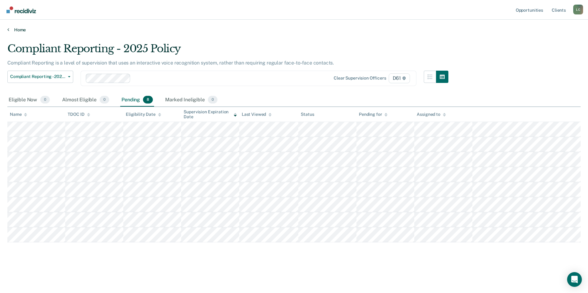
click at [477, 28] on link "Home" at bounding box center [293, 30] width 573 height 6
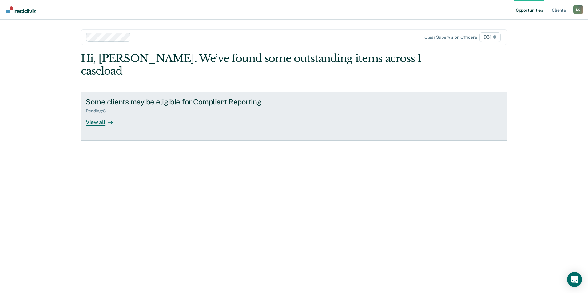
click at [107, 119] on div at bounding box center [108, 122] width 7 height 7
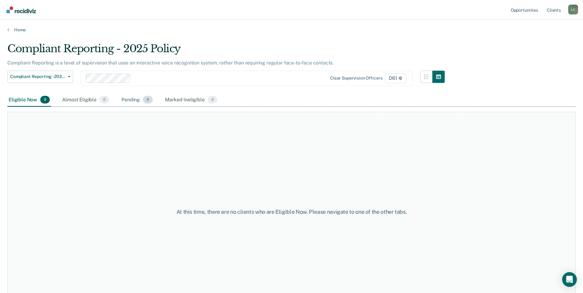
click at [133, 99] on div "Pending 8" at bounding box center [137, 100] width 34 height 14
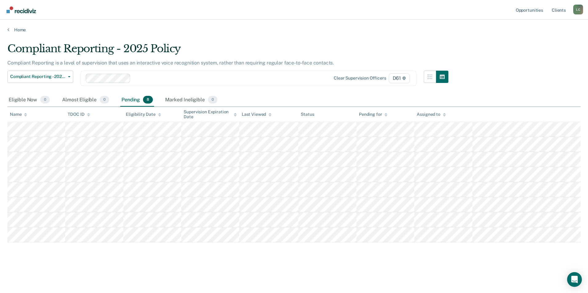
click at [206, 38] on main "Compliant Reporting - 2025 Policy Compliant Reporting is a level of supervision…" at bounding box center [294, 162] width 588 height 259
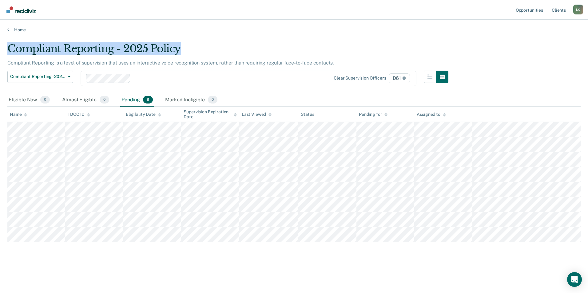
drag, startPoint x: 183, startPoint y: 50, endPoint x: 6, endPoint y: 46, distance: 176.5
click at [6, 46] on main "Compliant Reporting - 2025 Policy Compliant Reporting is a level of supervision…" at bounding box center [294, 162] width 588 height 259
click at [238, 49] on div "Compliant Reporting - 2025 Policy" at bounding box center [227, 51] width 441 height 18
drag, startPoint x: 183, startPoint y: 49, endPoint x: 113, endPoint y: 51, distance: 69.5
click at [113, 51] on div "Compliant Reporting - 2025 Policy" at bounding box center [227, 51] width 441 height 18
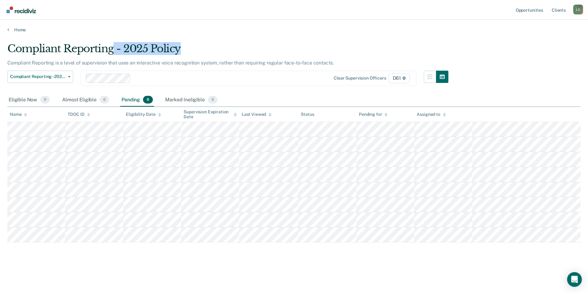
drag, startPoint x: 113, startPoint y: 51, endPoint x: 203, endPoint y: 44, distance: 90.4
click at [203, 44] on div "Compliant Reporting - 2025 Policy" at bounding box center [227, 51] width 441 height 18
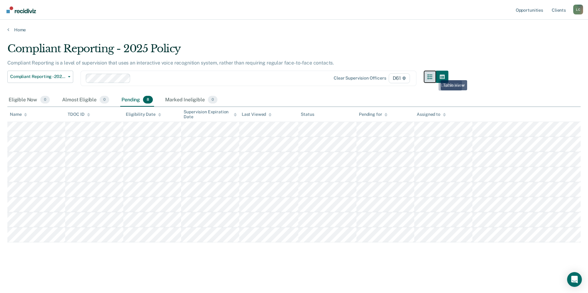
click at [432, 76] on icon "button" at bounding box center [429, 76] width 5 height 5
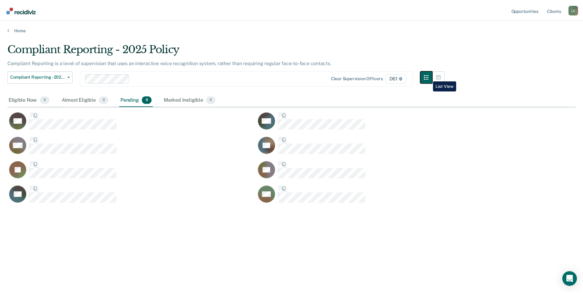
scroll to position [200, 568]
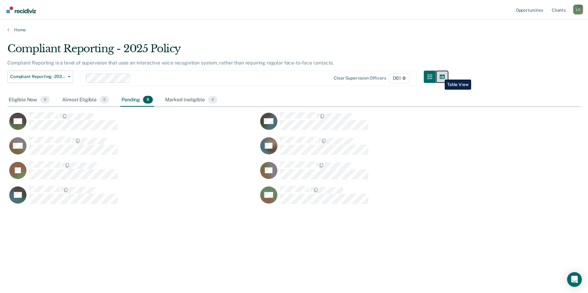
click at [440, 75] on icon "button" at bounding box center [442, 77] width 5 height 4
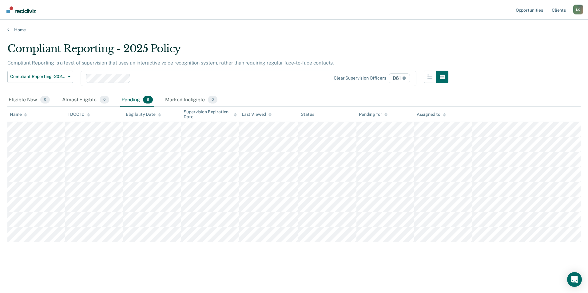
click at [481, 105] on div "Eligible Now 0 Almost Eligible 0 Pending 8 Marked Ineligible 0" at bounding box center [293, 100] width 573 height 14
click at [490, 77] on div "Compliant Reporting - 2025 Policy Compliant Reporting is a level of supervision…" at bounding box center [293, 144] width 573 height 205
click at [484, 83] on div "Compliant Reporting - 2025 Policy Compliant Reporting is a level of supervision…" at bounding box center [293, 144] width 573 height 205
click at [457, 70] on div "Compliant Reporting - 2025 Policy Compliant Reporting is a level of supervision…" at bounding box center [293, 144] width 573 height 205
click at [510, 55] on div "Compliant Reporting - 2025 Policy Compliant Reporting is a level of supervision…" at bounding box center [293, 144] width 573 height 205
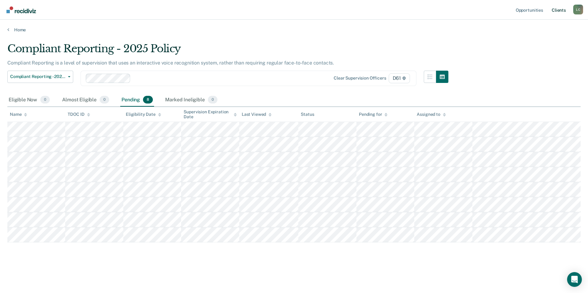
click at [552, 11] on link "Client s" at bounding box center [558, 10] width 17 height 20
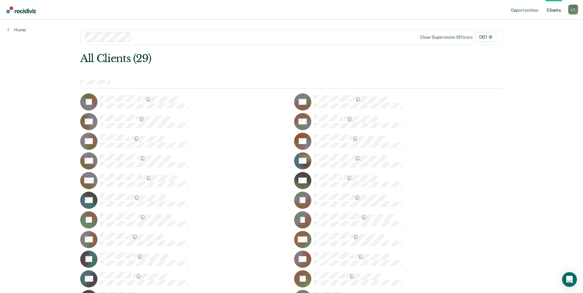
click at [266, 66] on div "All Clients (29) JB BB RB KC CC TC GG LG WG KH TH BJ DJ JJ CK DM LP AP NR JS NS…" at bounding box center [291, 219] width 423 height 335
